Goal: Transaction & Acquisition: Purchase product/service

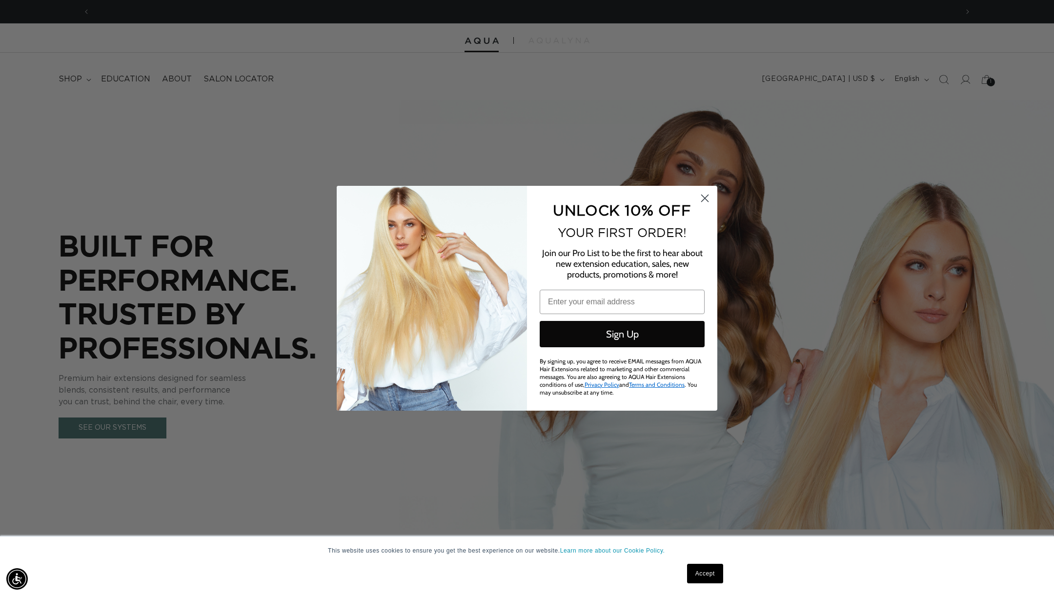
scroll to position [0, 867]
click at [706, 202] on icon "Close dialog" at bounding box center [705, 198] width 7 height 7
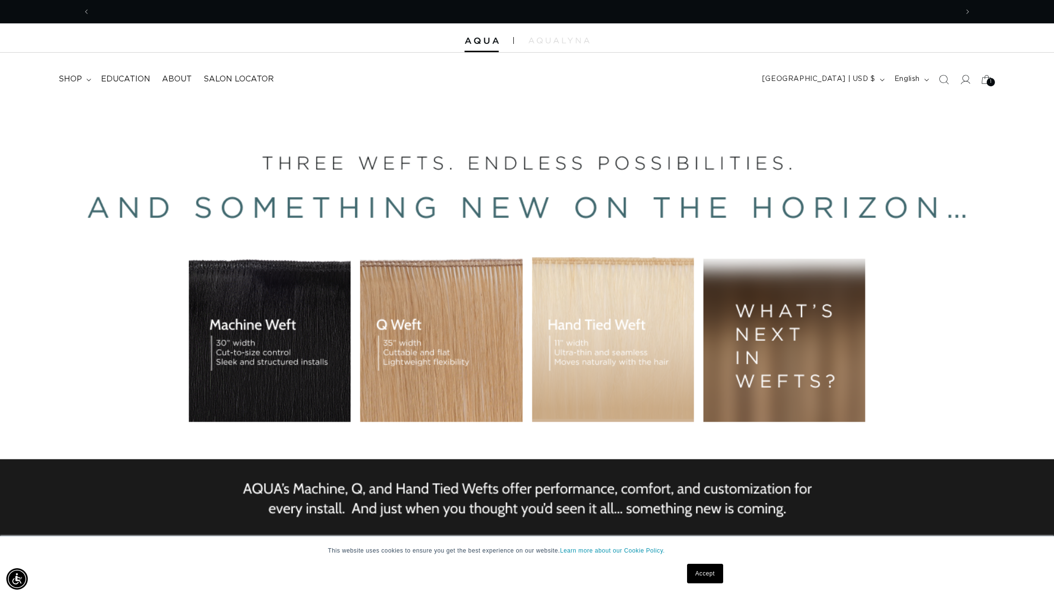
scroll to position [0, 1735]
click at [943, 82] on icon "Search" at bounding box center [943, 79] width 10 height 10
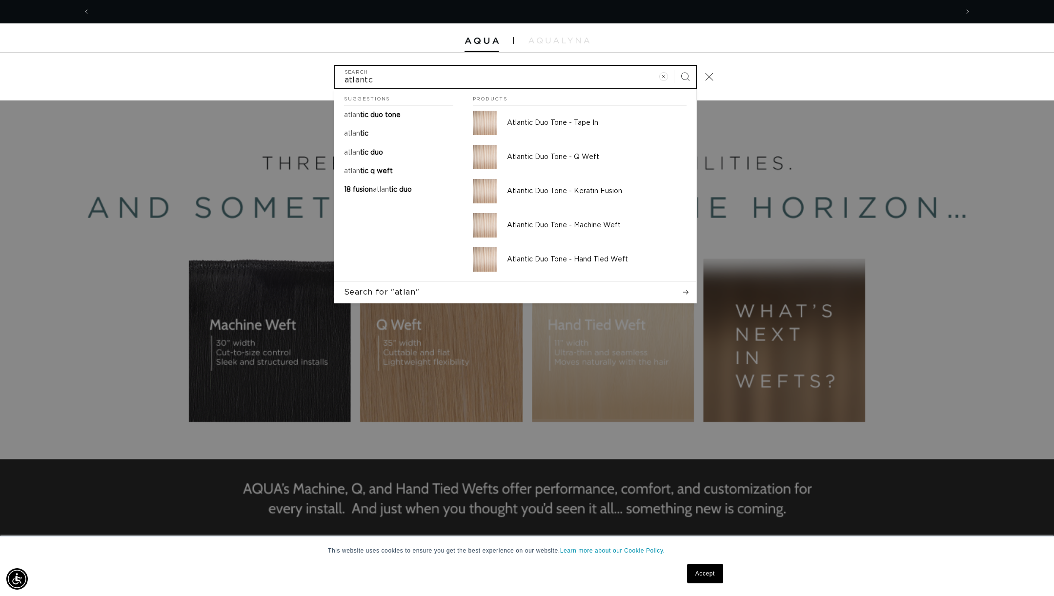
scroll to position [0, 0]
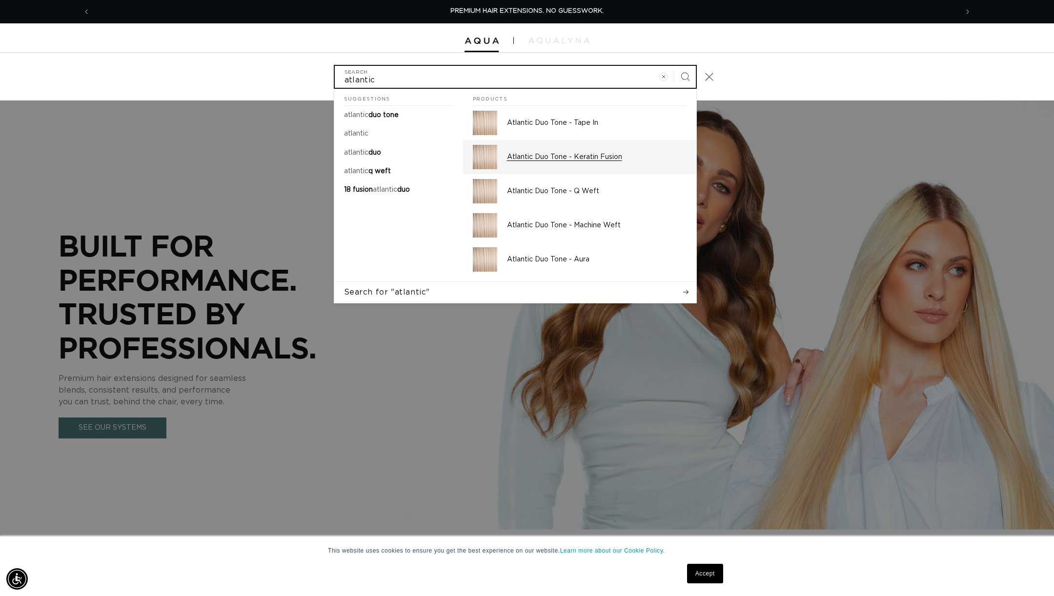
type input "atlantic"
click at [578, 159] on p "Atlantic Duo Tone - Keratin Fusion" at bounding box center [597, 157] width 180 height 9
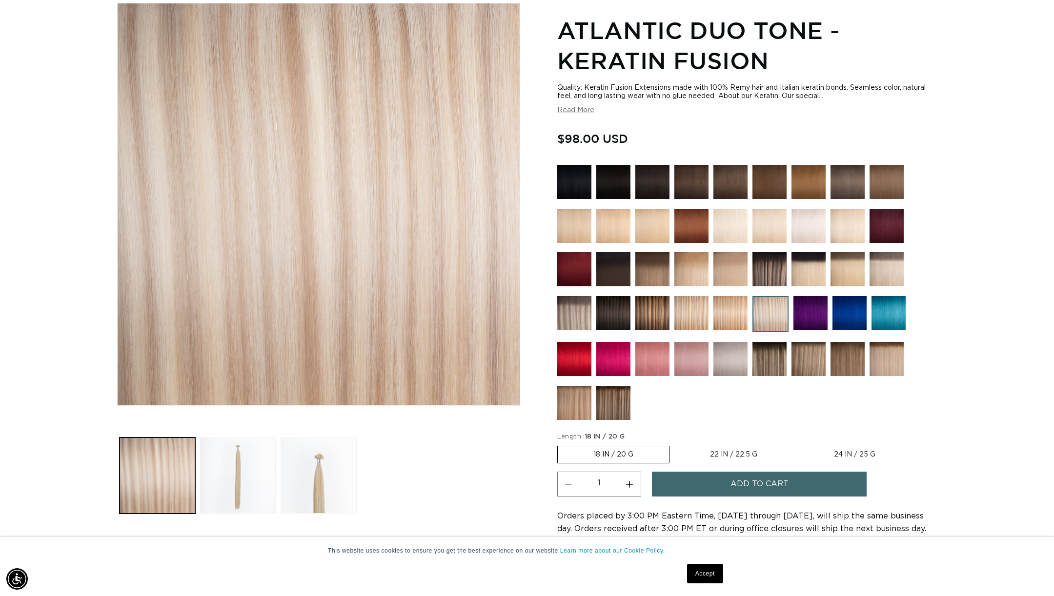
scroll to position [0, 1735]
click at [814, 483] on button "Add to cart" at bounding box center [759, 484] width 215 height 25
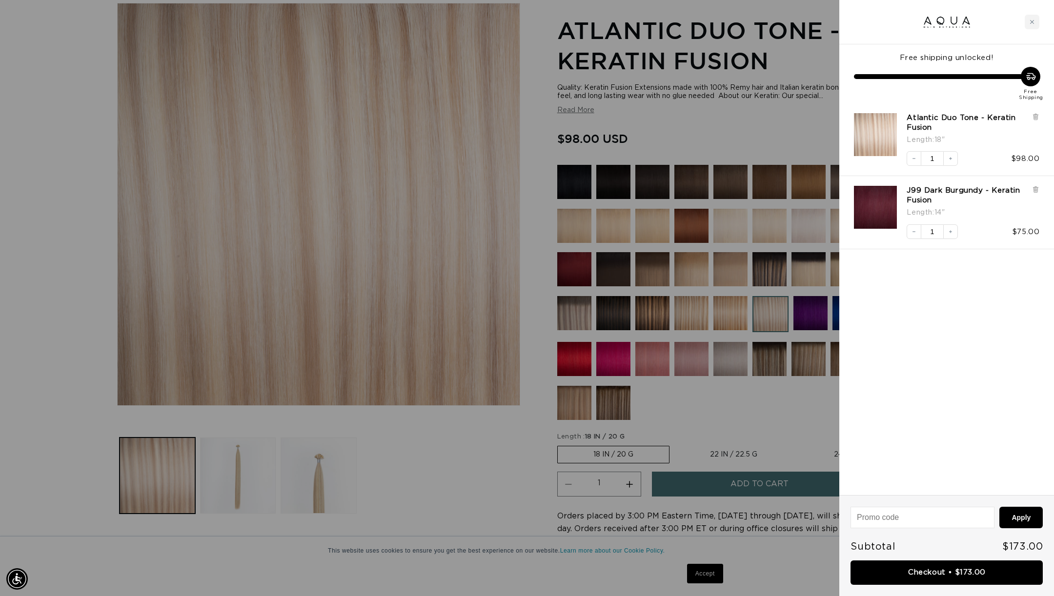
scroll to position [0, 867]
click at [738, 127] on div at bounding box center [527, 298] width 1054 height 596
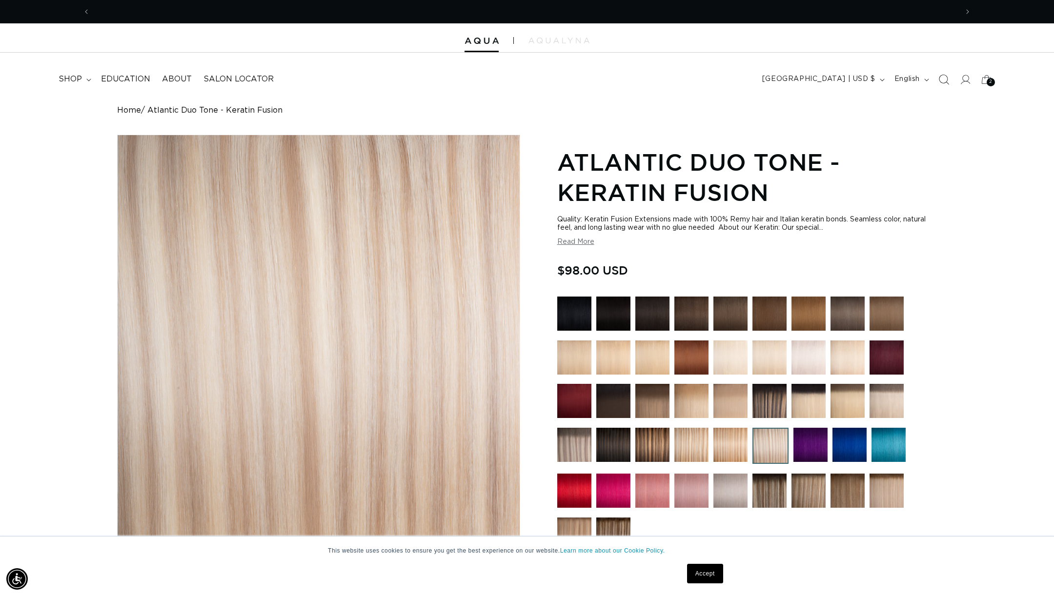
scroll to position [0, 1735]
click at [945, 81] on icon "Search" at bounding box center [943, 79] width 10 height 10
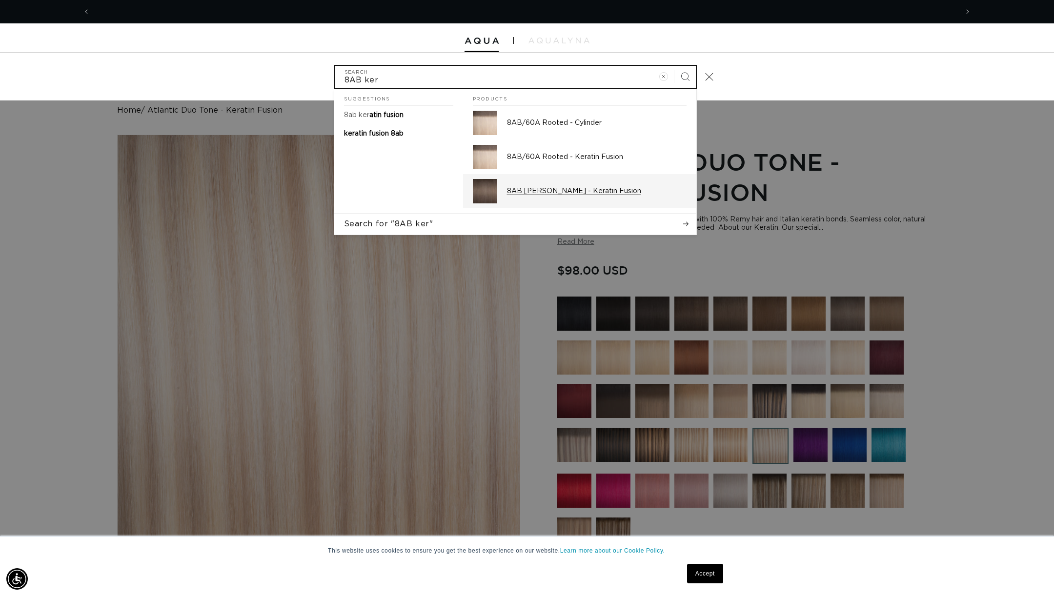
scroll to position [0, 0]
type input "8AB ker"
click at [556, 193] on p "8AB Ash Brown - Keratin Fusion" at bounding box center [597, 191] width 180 height 9
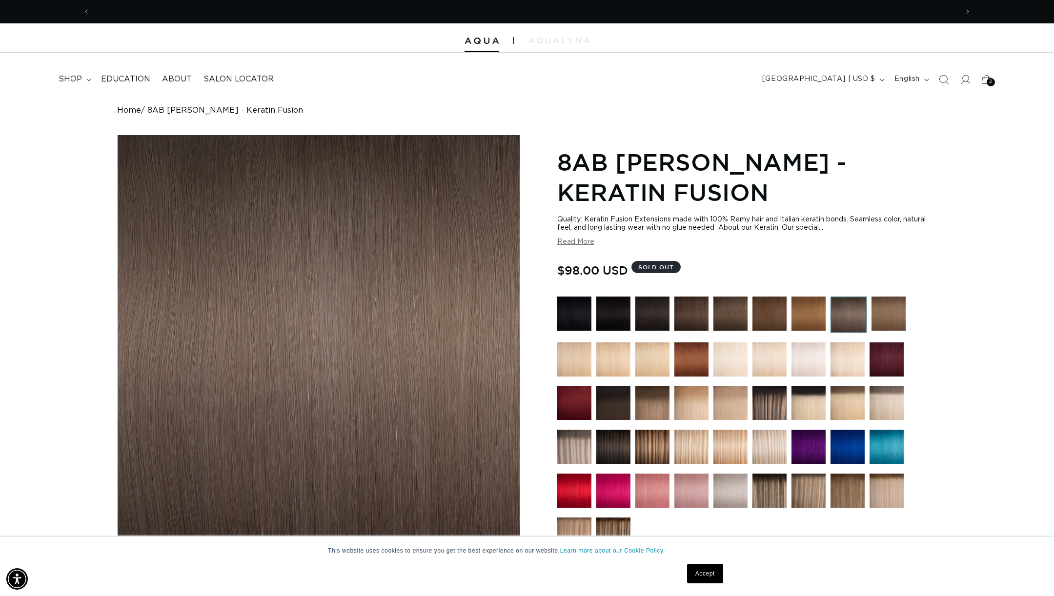
scroll to position [0, 1735]
click at [985, 81] on icon at bounding box center [986, 79] width 23 height 23
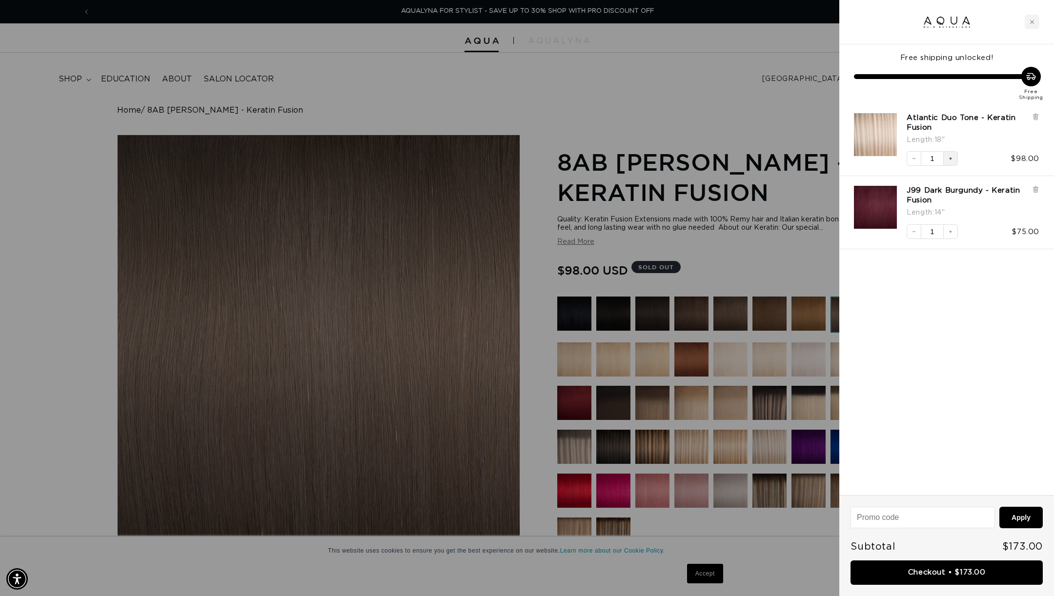
click at [949, 160] on icon "Increase quantity" at bounding box center [951, 159] width 6 height 6
click at [720, 82] on div at bounding box center [527, 298] width 1054 height 596
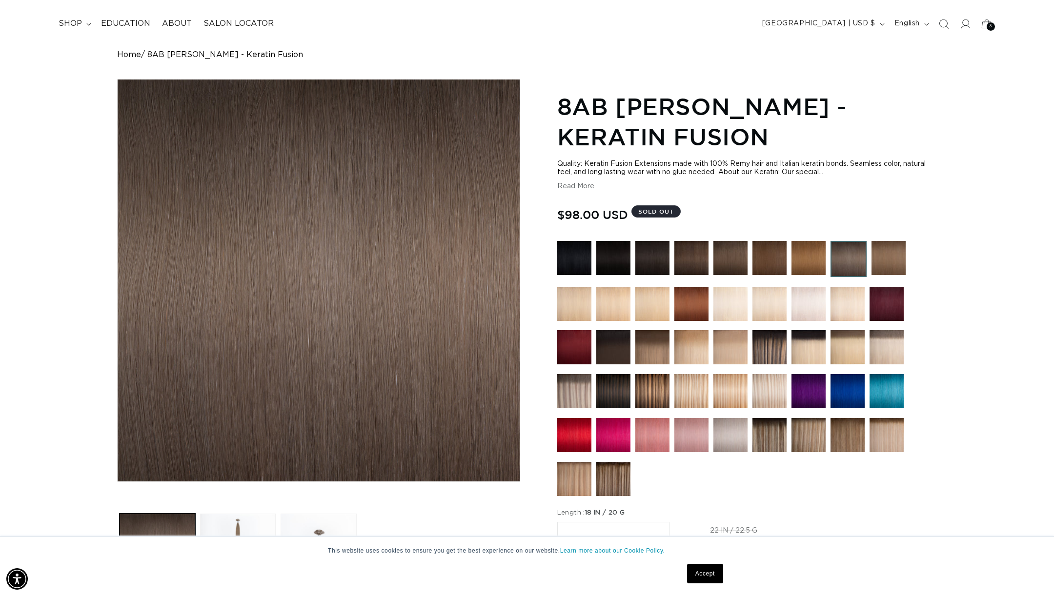
scroll to position [58, 0]
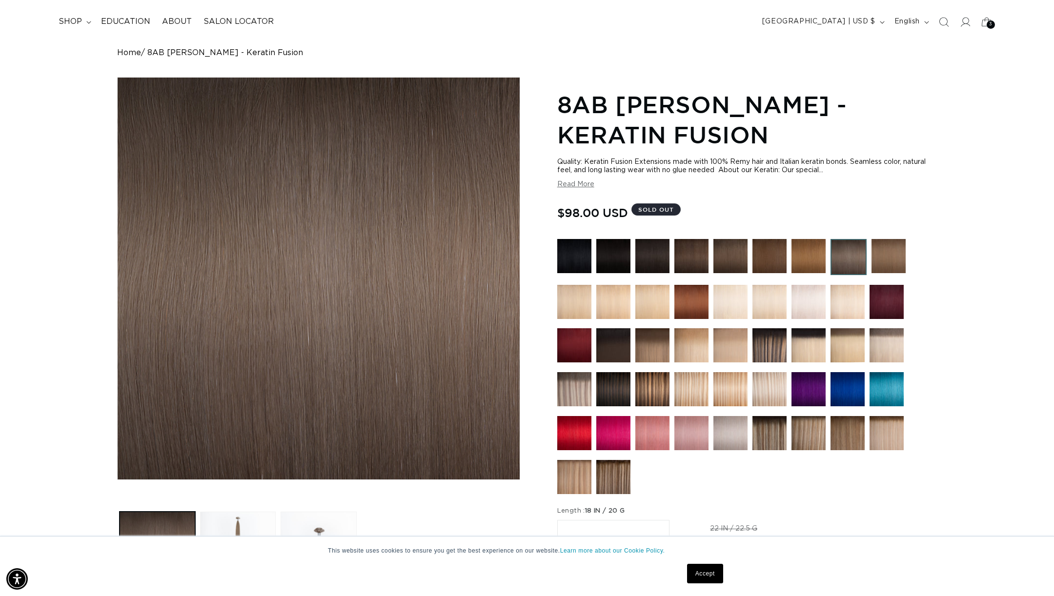
click at [567, 382] on img at bounding box center [574, 389] width 34 height 34
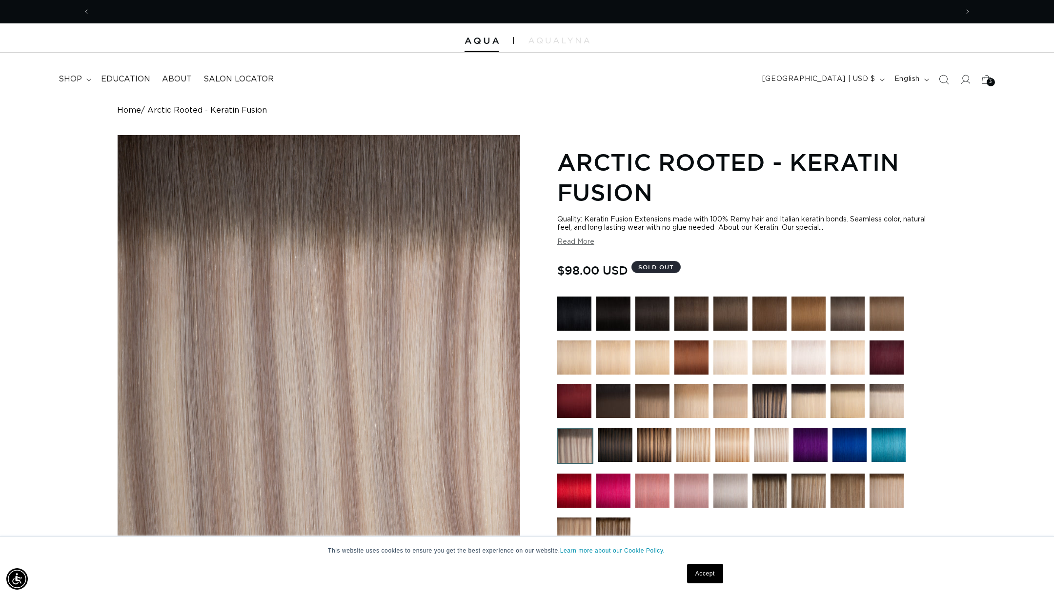
scroll to position [0, 867]
click at [987, 85] on icon at bounding box center [986, 79] width 23 height 23
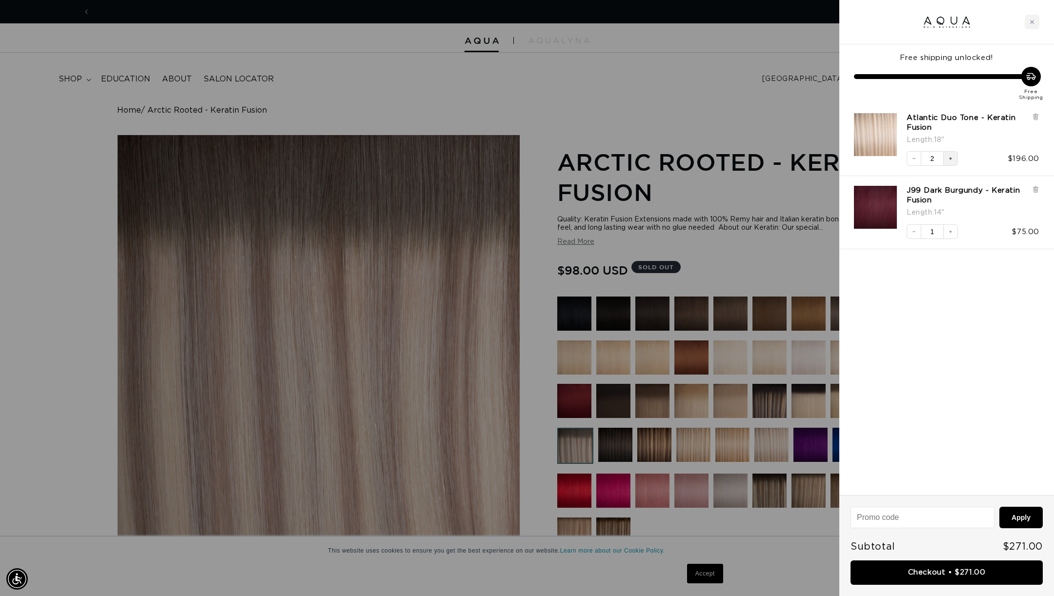
scroll to position [0, 1735]
click at [952, 159] on icon "Increase quantity" at bounding box center [951, 159] width 6 height 6
click at [776, 80] on div at bounding box center [527, 298] width 1054 height 596
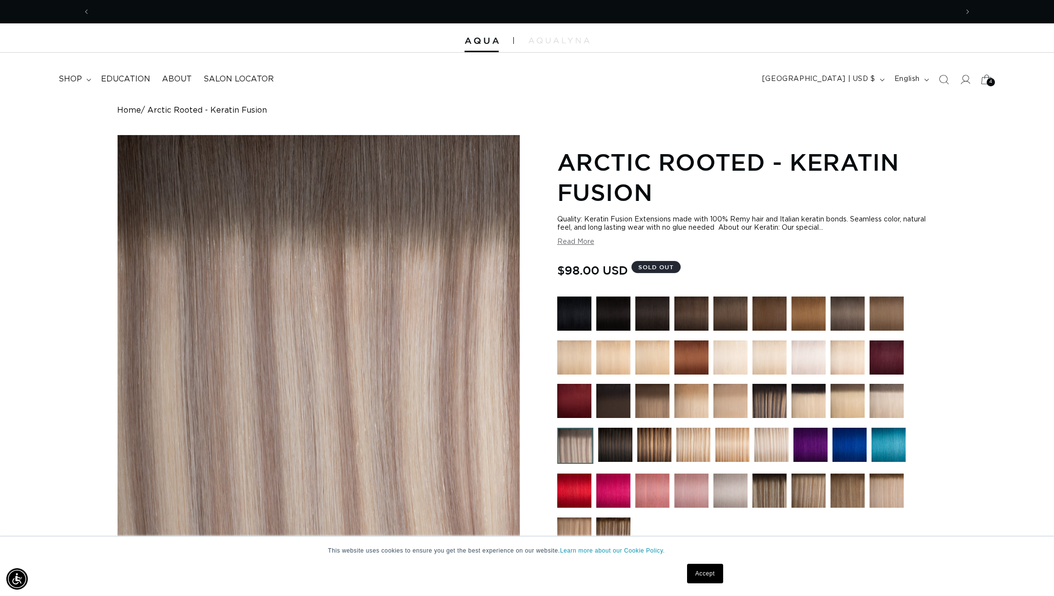
scroll to position [0, 867]
click at [987, 82] on div "4 4" at bounding box center [991, 82] width 8 height 8
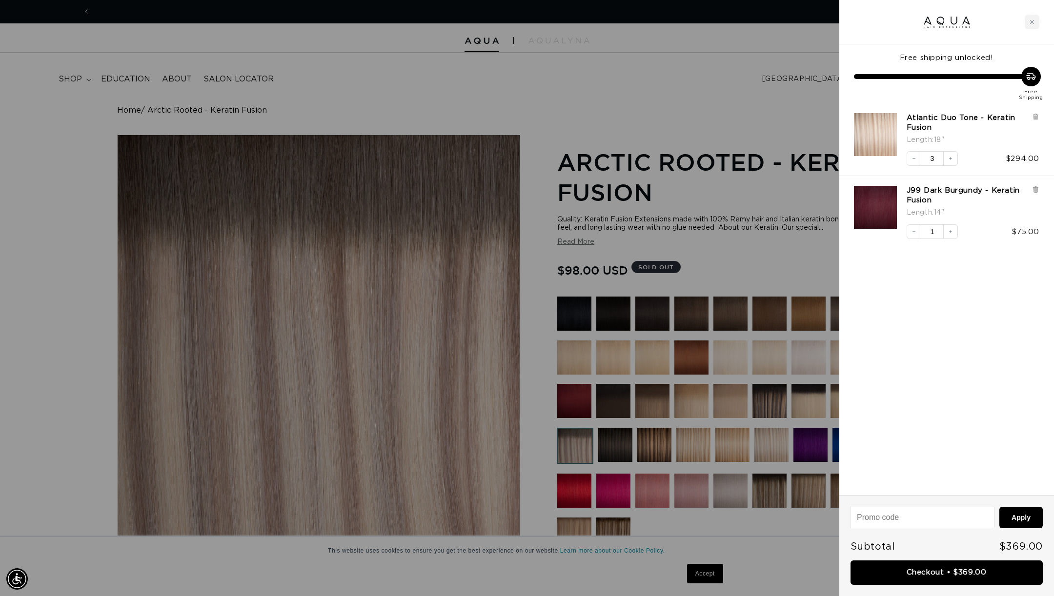
scroll to position [0, 1735]
click at [768, 74] on div at bounding box center [527, 298] width 1054 height 596
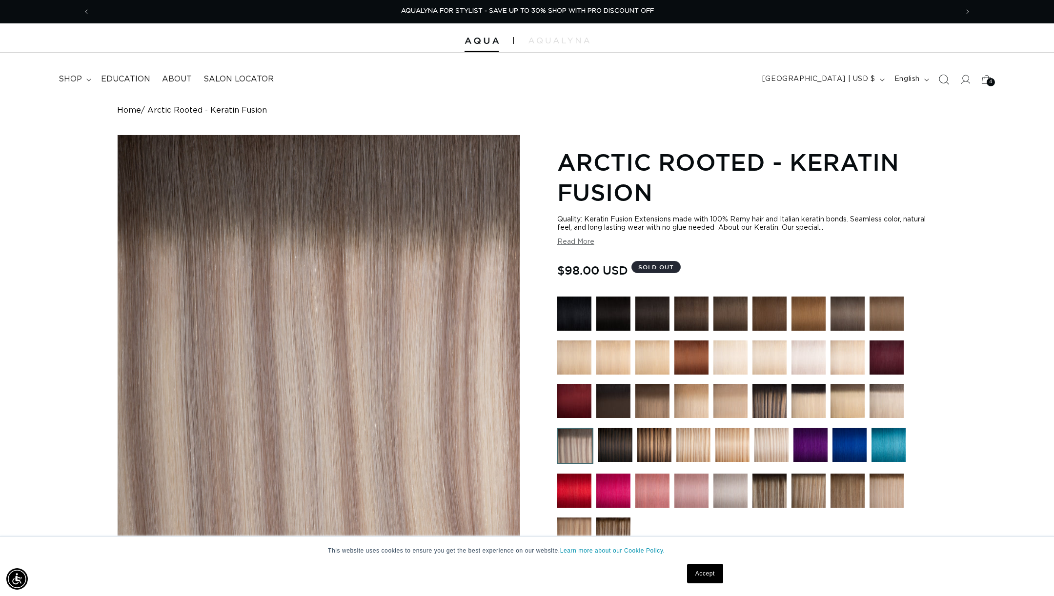
click at [945, 82] on icon "Search" at bounding box center [943, 79] width 10 height 10
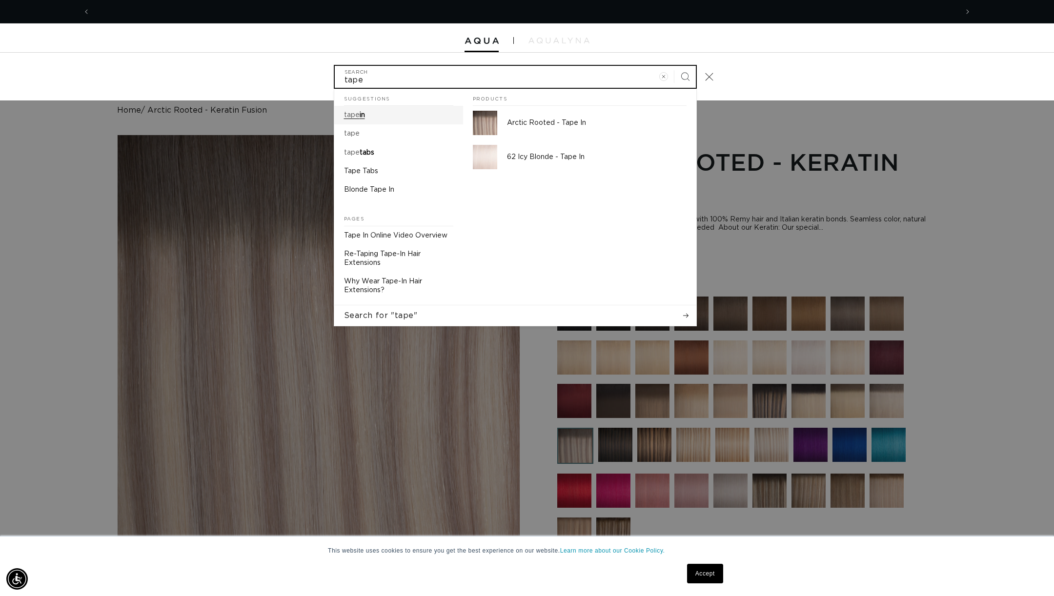
scroll to position [0, 0]
type input "tape"
click at [362, 114] on span "in" at bounding box center [362, 115] width 5 height 7
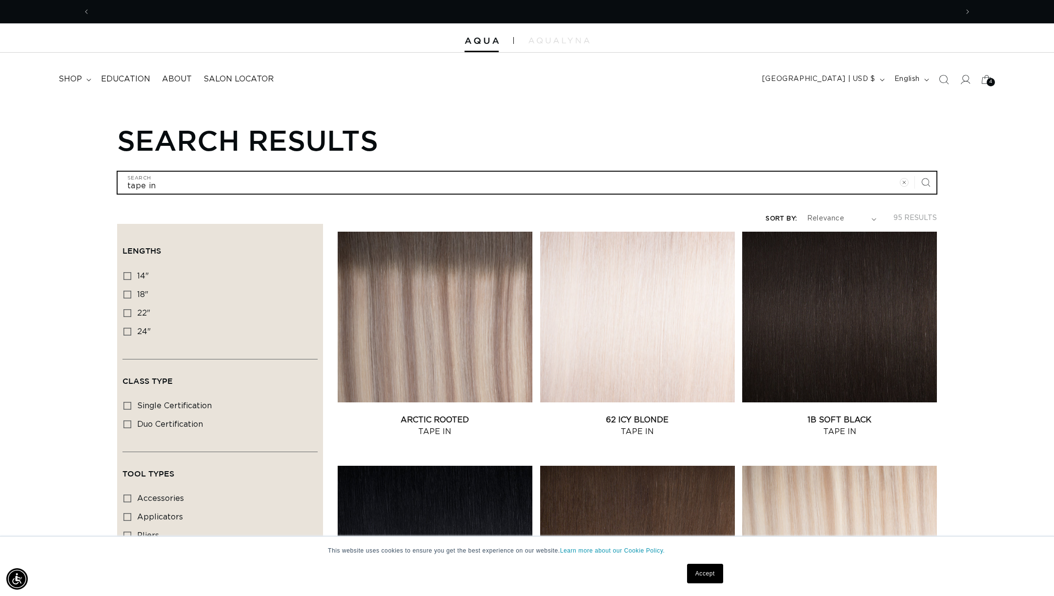
scroll to position [0, 1735]
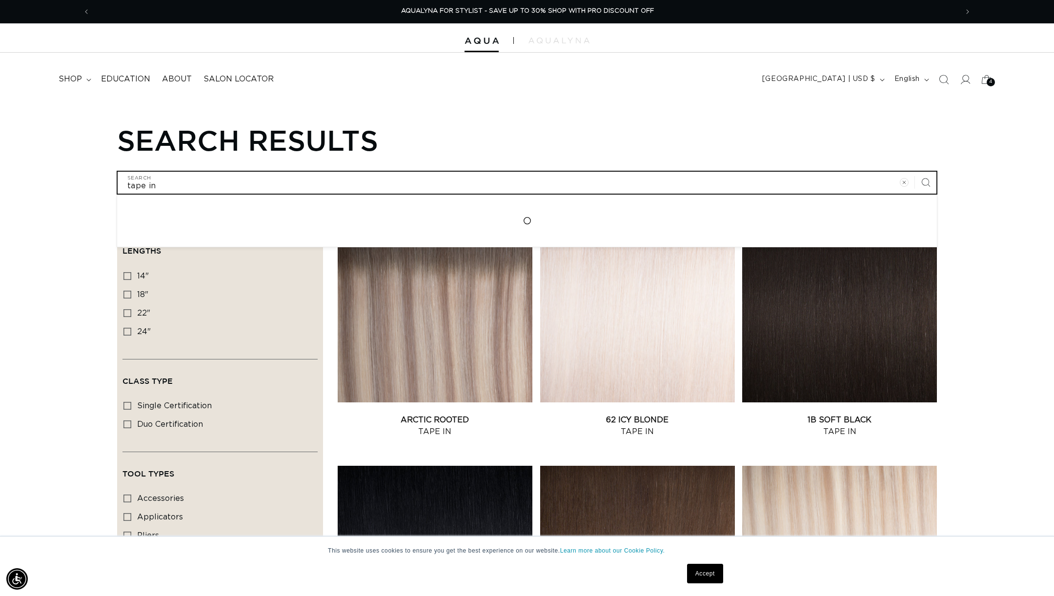
drag, startPoint x: 256, startPoint y: 186, endPoint x: 26, endPoint y: 188, distance: 229.8
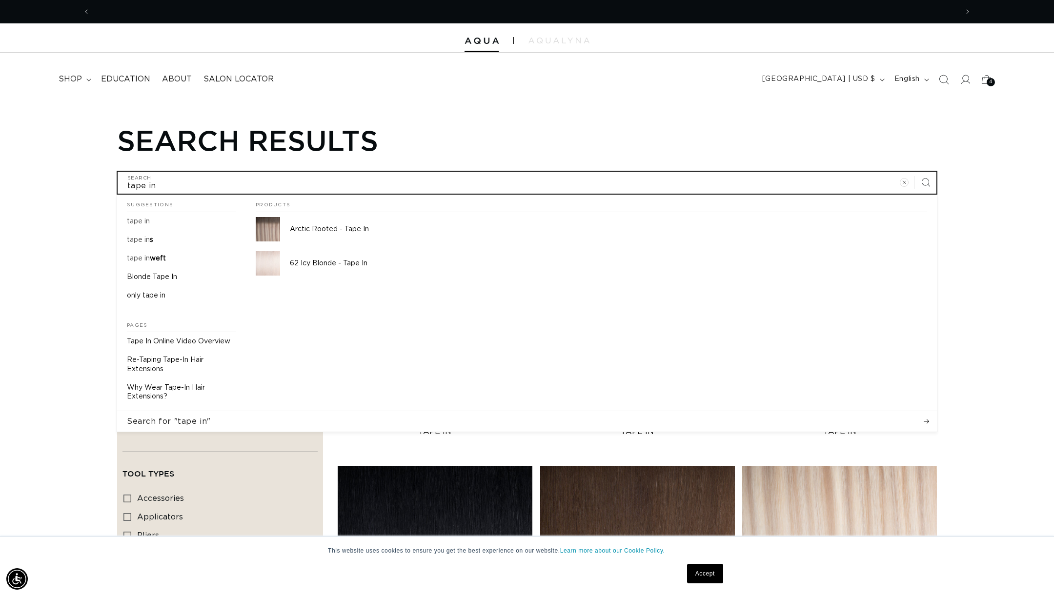
scroll to position [0, 0]
type input "t"
type input "ta"
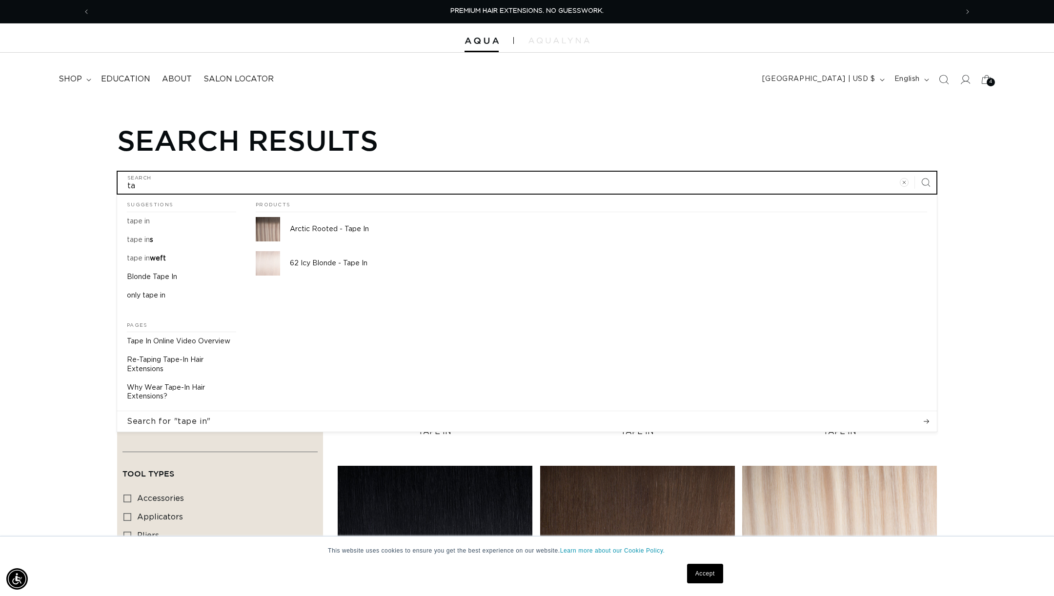
type input "tap"
type input "tape"
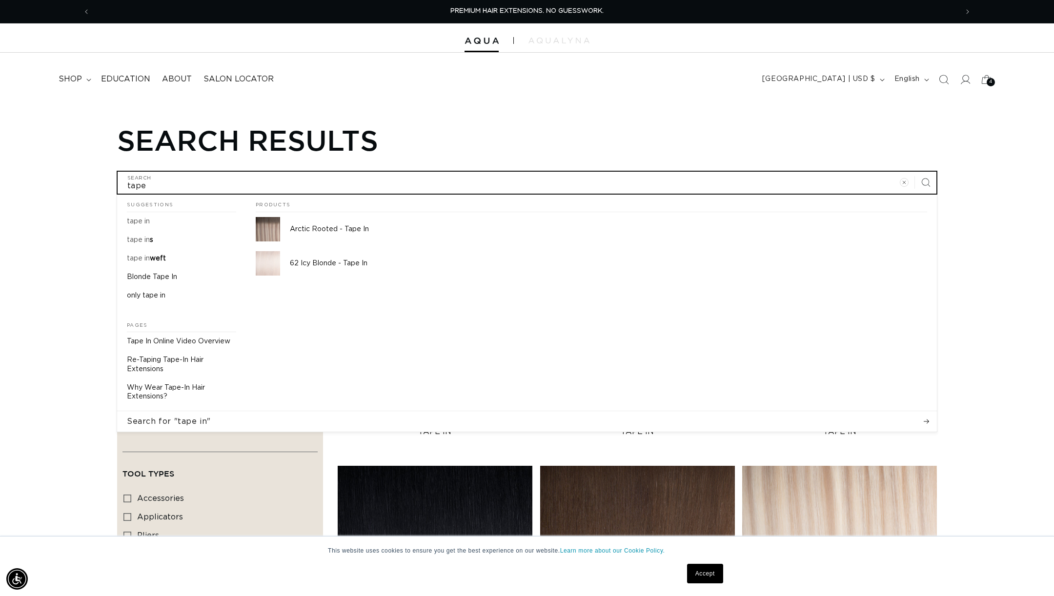
type input "tape"
type input "tape i"
type input "tape in"
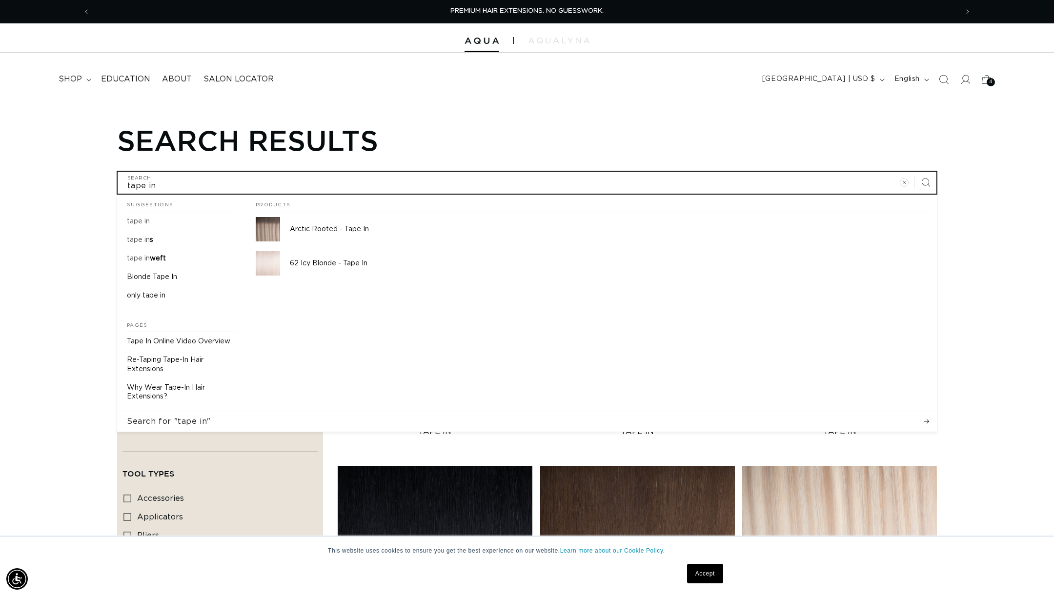
type input "tape in"
type input "tape in r"
type input "tape in re"
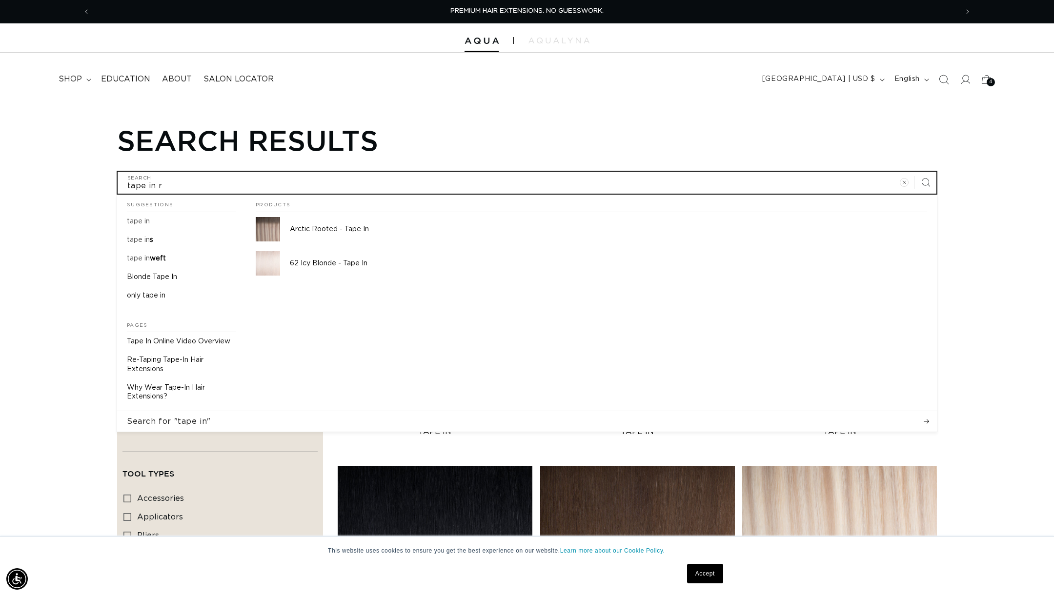
type input "tape in re"
type input "tape in rep"
type input "tape in repl"
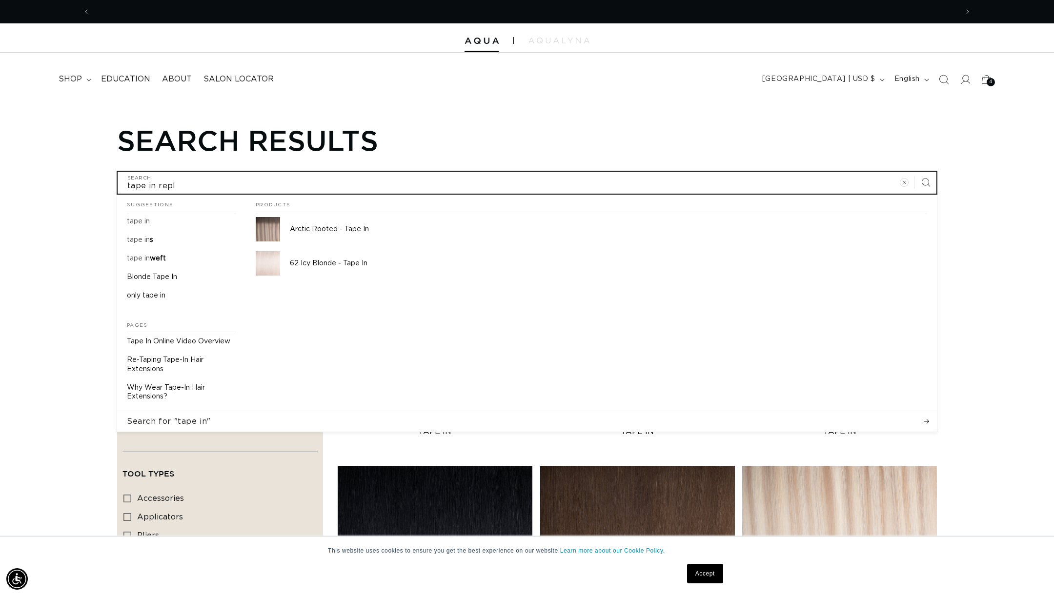
scroll to position [0, 867]
type input "tape in repla"
type input "tape in replac"
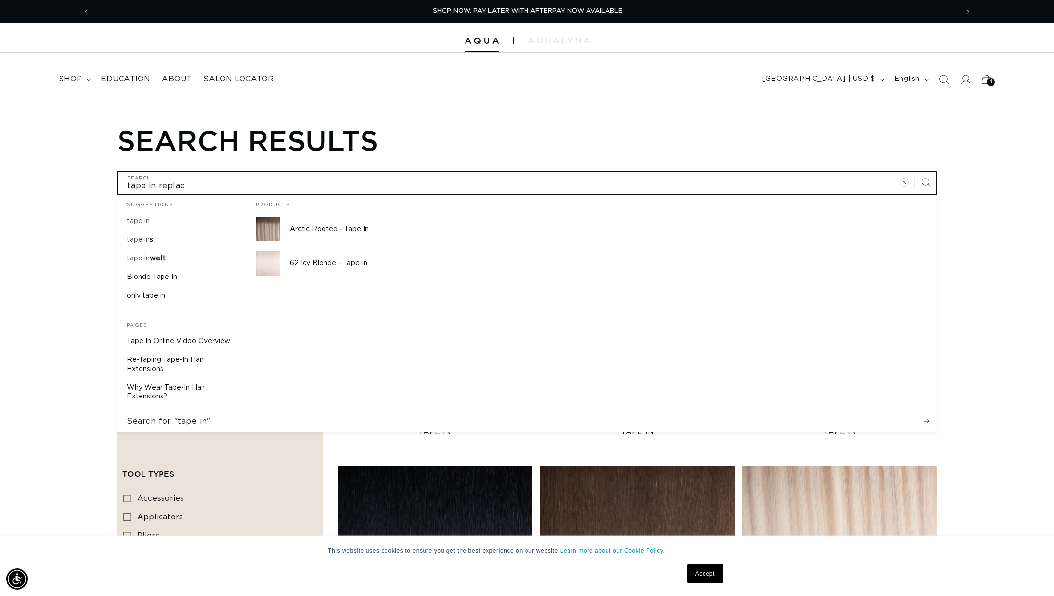
type input "tape in replace"
type input "tape in replacem"
type input "tape in replaceme"
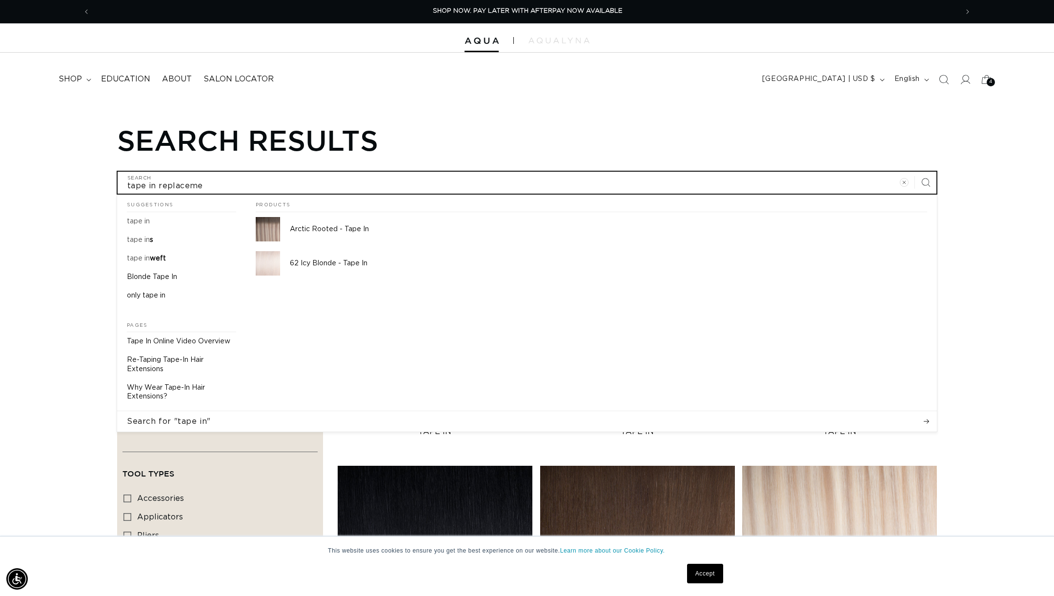
type input "tape in replacemen"
type input "tape in replacement"
type input "tape in replacements"
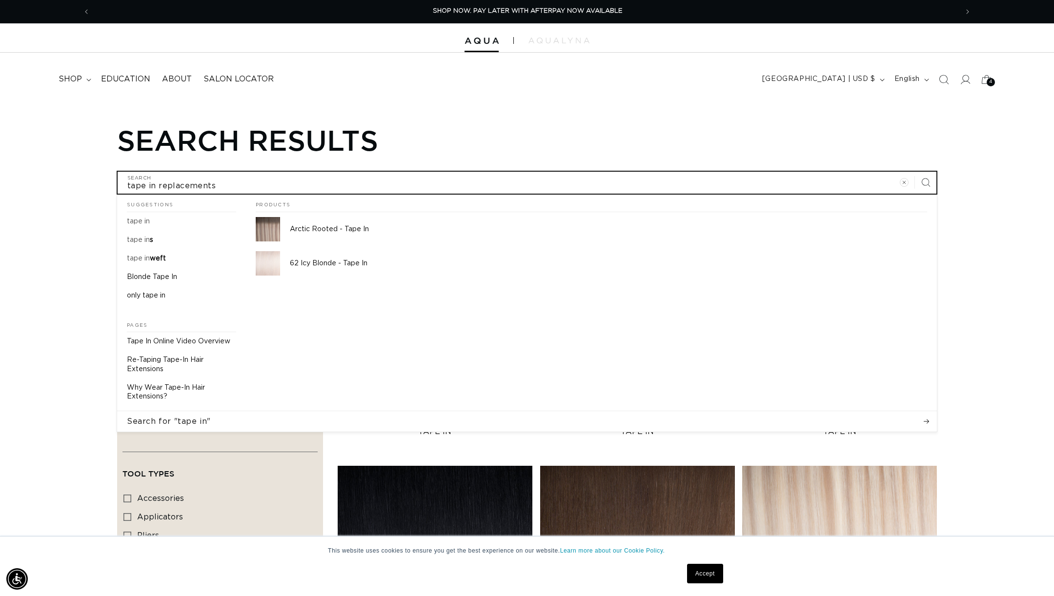
click at [117, 411] on button "Search for "tape in"" at bounding box center [527, 421] width 820 height 20
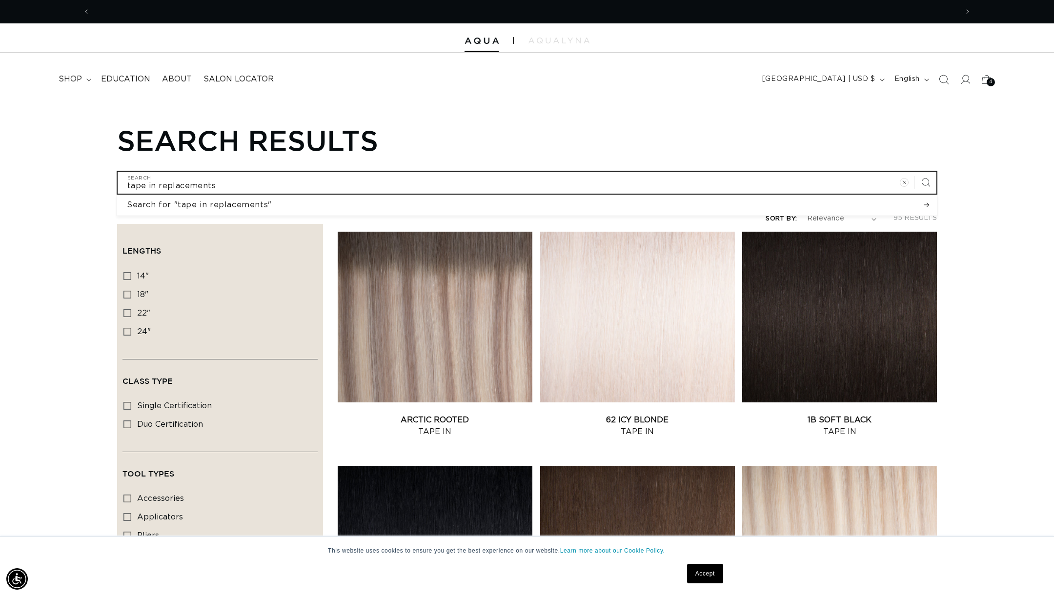
scroll to position [0, 1735]
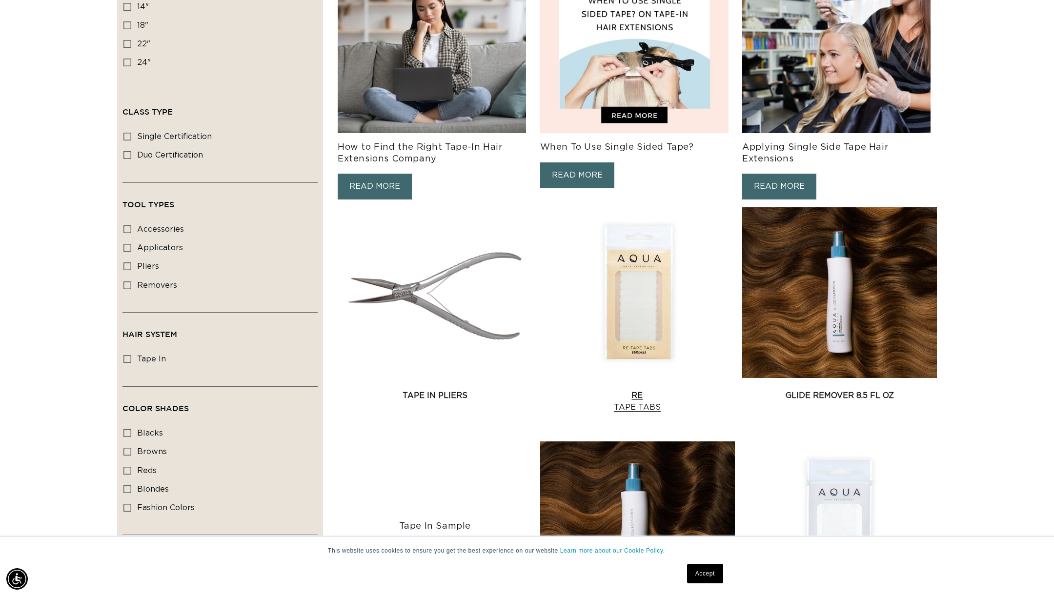
click at [623, 390] on link "Re Tape Tabs" at bounding box center [637, 401] width 195 height 23
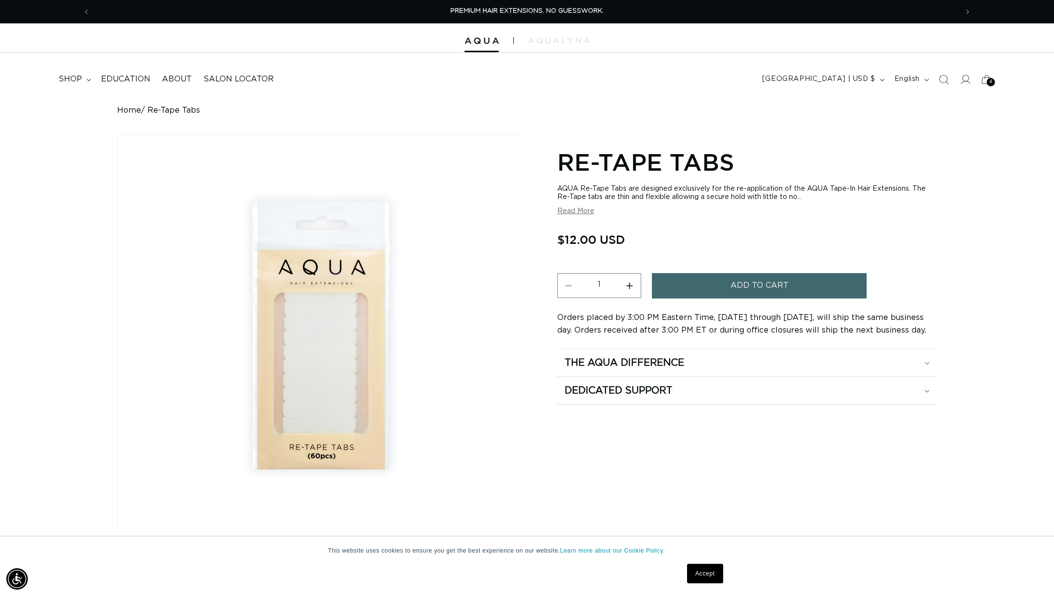
click at [632, 289] on button "Increase quantity for Re-Tape Tabs" at bounding box center [630, 285] width 22 height 25
type input "2"
click at [738, 289] on span "Add to cart" at bounding box center [759, 285] width 58 height 25
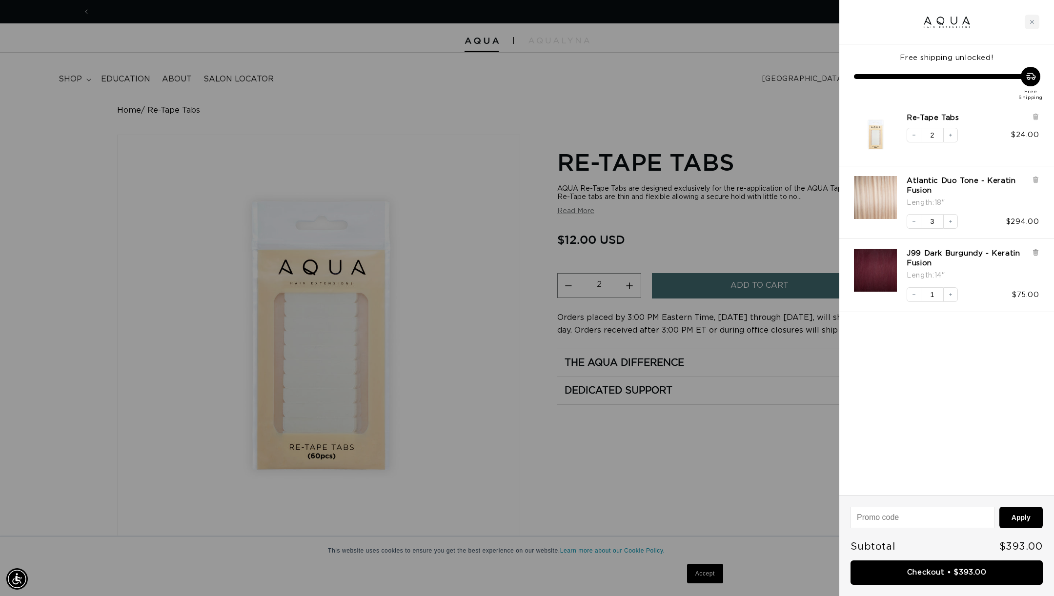
scroll to position [0, 0]
click at [618, 105] on div at bounding box center [527, 298] width 1054 height 596
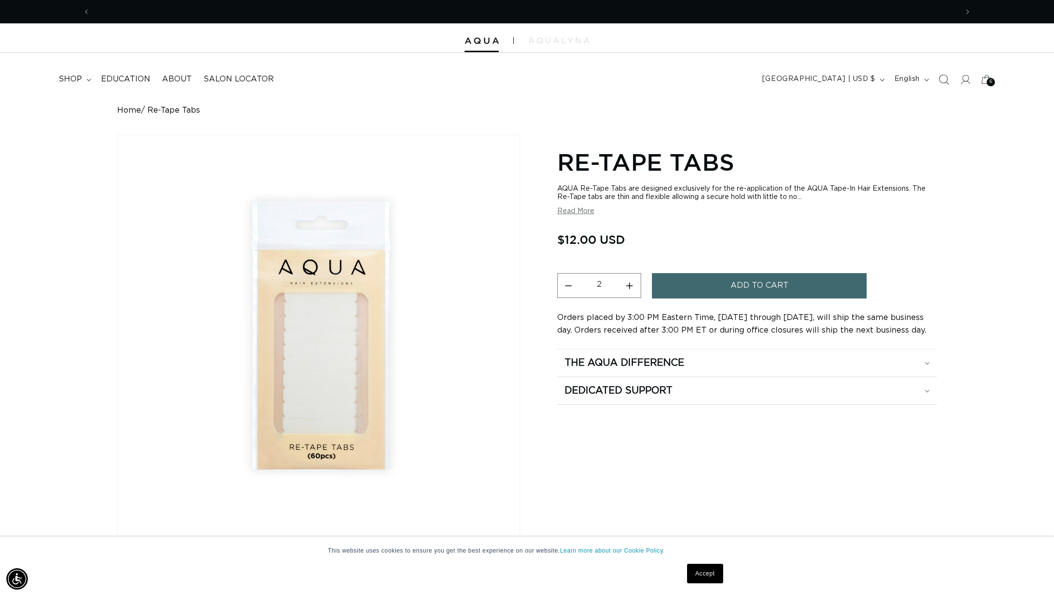
click at [946, 80] on icon "Search" at bounding box center [943, 79] width 10 height 10
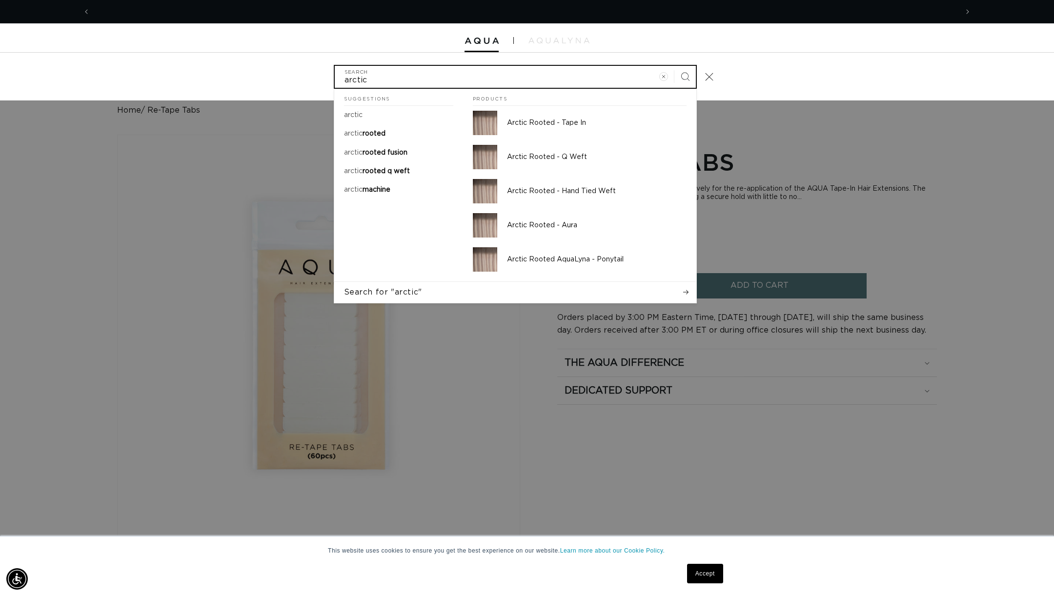
scroll to position [0, 867]
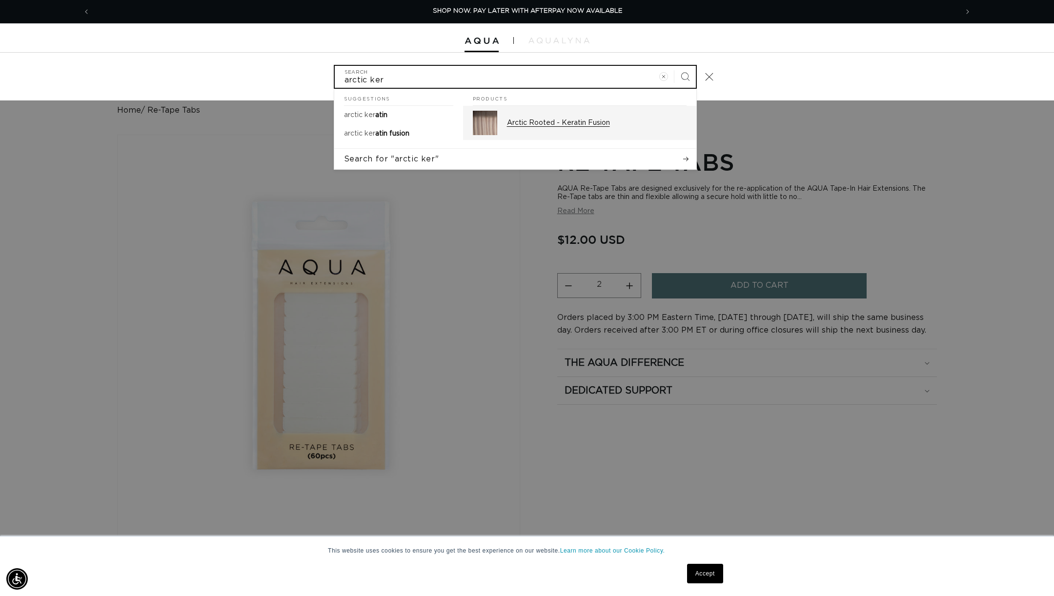
type input "arctic ker"
click at [588, 125] on p "Arctic Rooted - Keratin Fusion" at bounding box center [597, 123] width 180 height 9
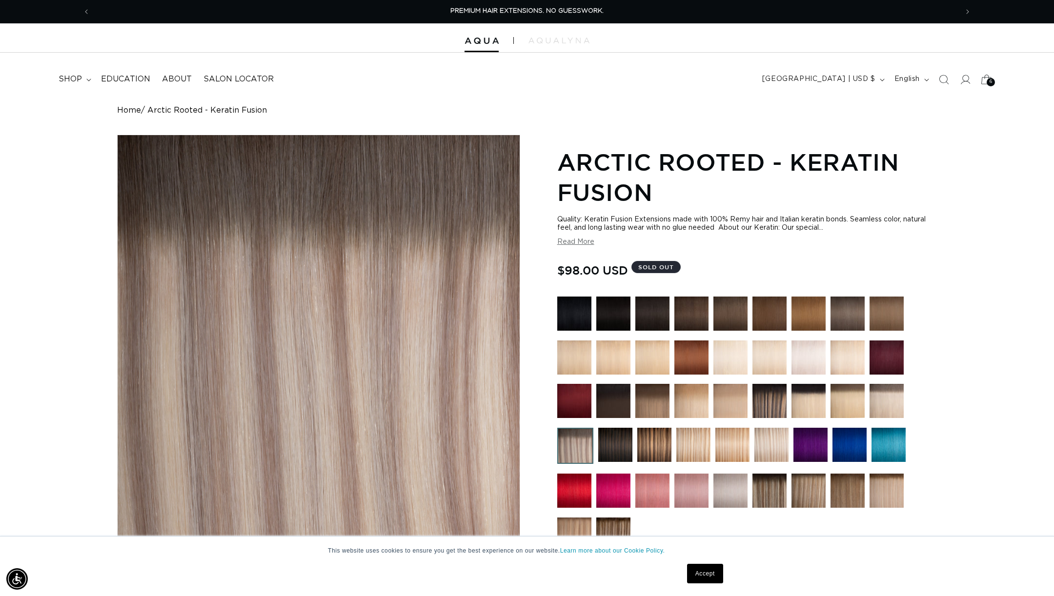
click at [990, 80] on span "6" at bounding box center [990, 82] width 3 height 8
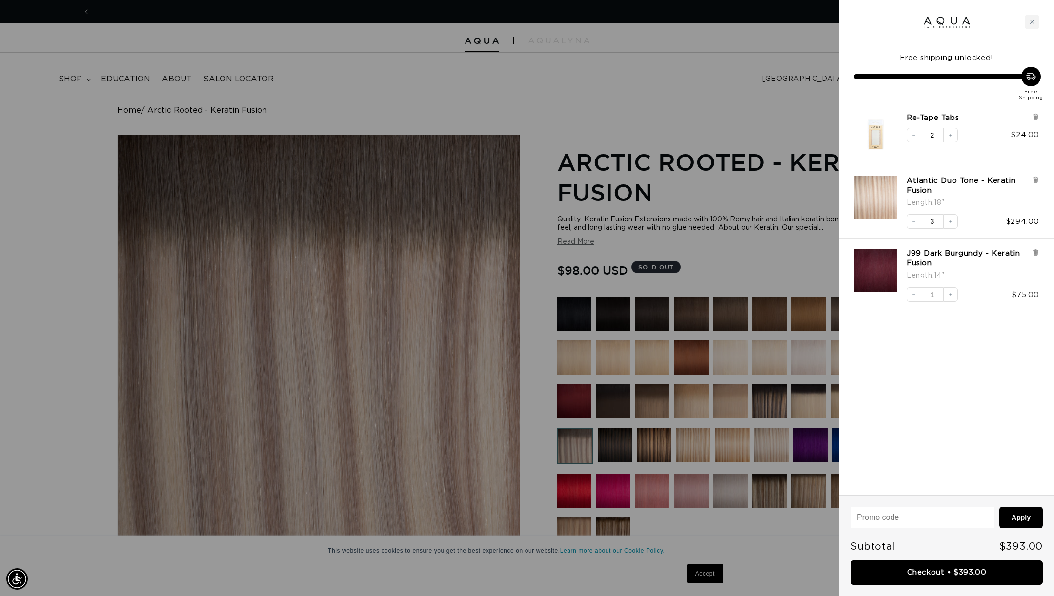
scroll to position [0, 867]
click at [914, 224] on icon "Decrease quantity" at bounding box center [914, 222] width 6 height 6
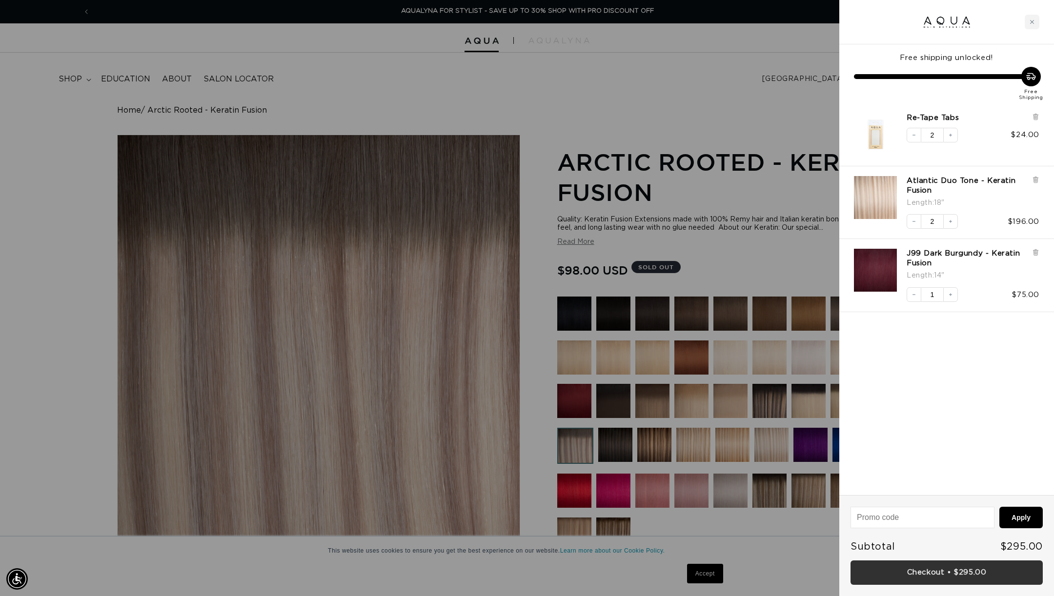
click at [952, 574] on link "Checkout • $295.00" at bounding box center [946, 573] width 192 height 25
